Goal: Task Accomplishment & Management: Manage account settings

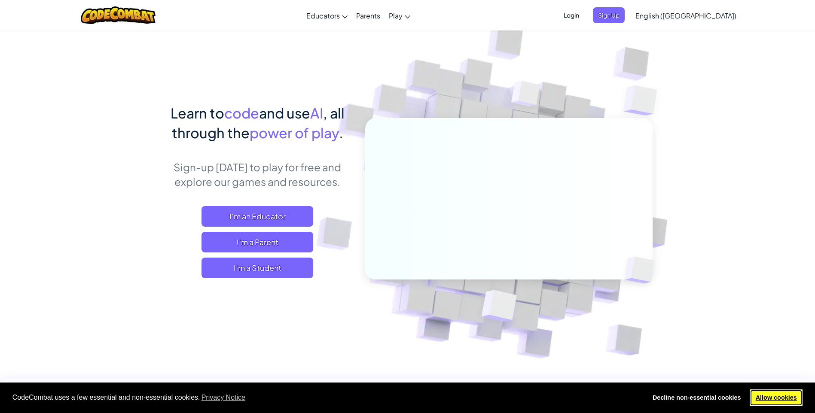
click at [793, 395] on link "Allow cookies" at bounding box center [776, 398] width 53 height 17
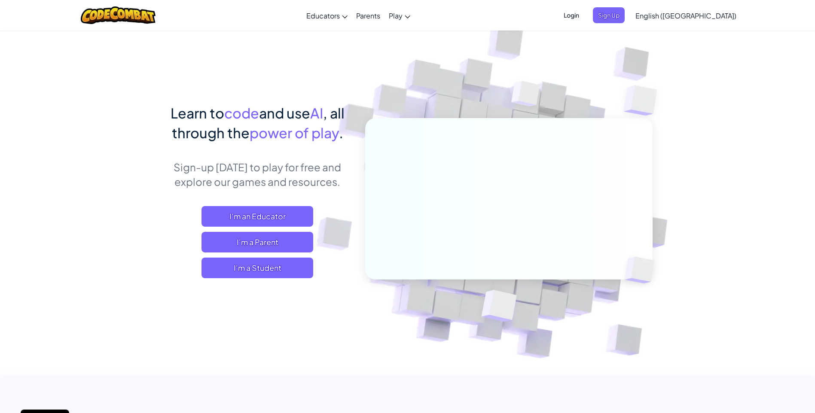
click at [584, 15] on span "Login" at bounding box center [572, 15] width 26 height 16
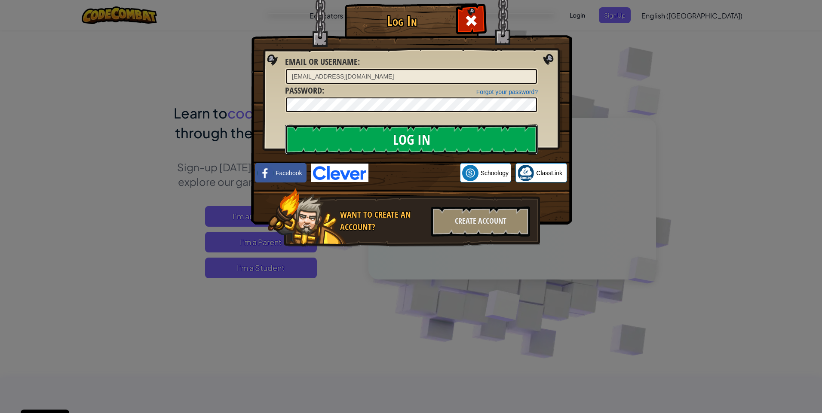
click at [394, 134] on input "Log In" at bounding box center [411, 140] width 253 height 30
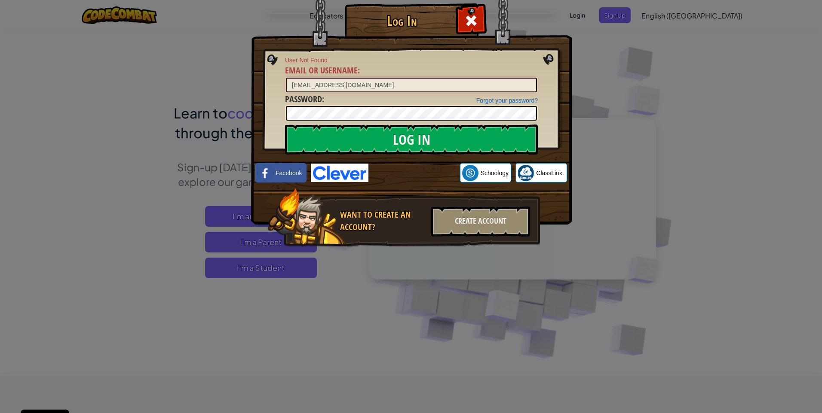
click at [333, 85] on input "[EMAIL_ADDRESS][DOMAIN_NAME]" at bounding box center [411, 85] width 251 height 15
type input "[EMAIL_ADDRESS][DOMAIN_NAME]"
click at [346, 138] on input "Log In" at bounding box center [411, 140] width 253 height 30
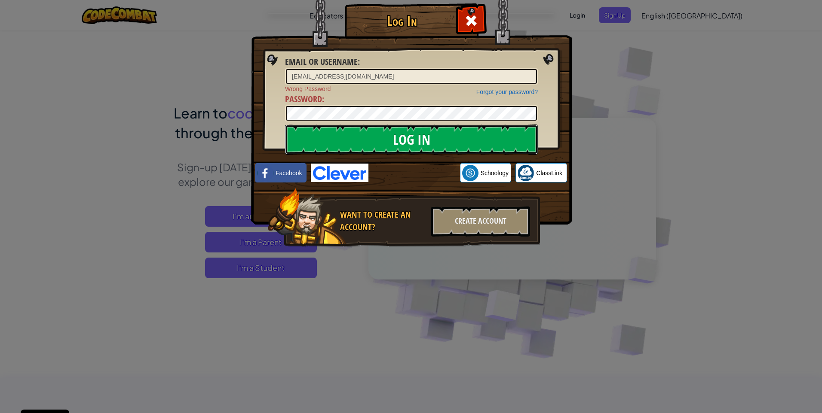
click at [318, 137] on input "Log In" at bounding box center [411, 140] width 253 height 30
click at [342, 145] on input "Log In" at bounding box center [411, 140] width 253 height 30
